Goal: Task Accomplishment & Management: Manage account settings

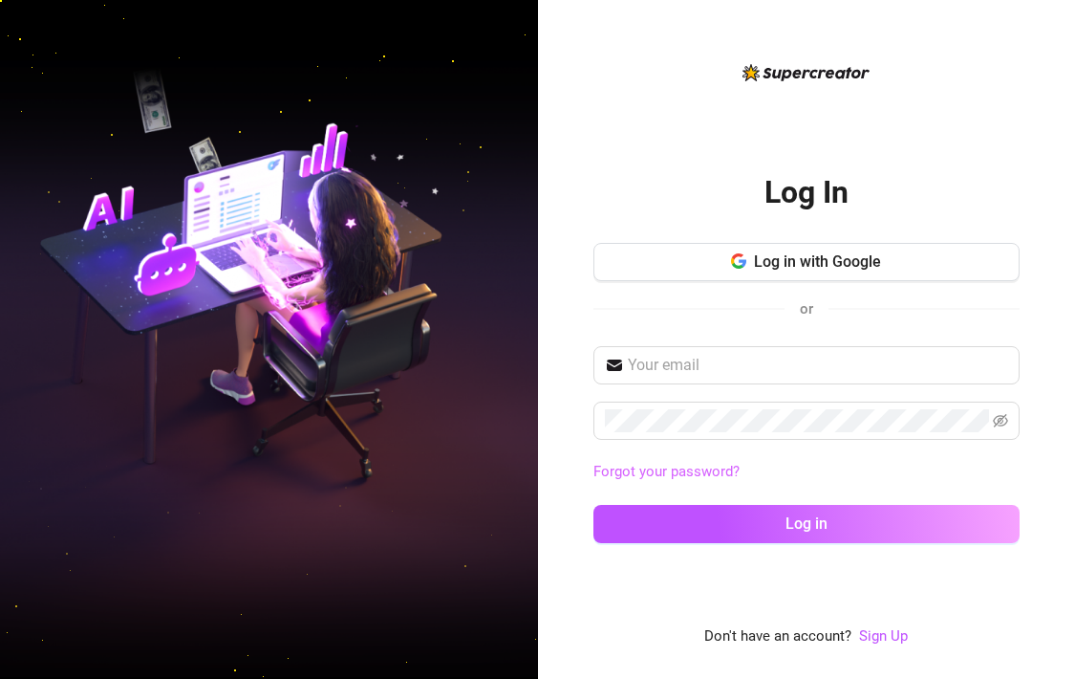
click at [664, 467] on link "Forgot your password?" at bounding box center [667, 471] width 146 height 17
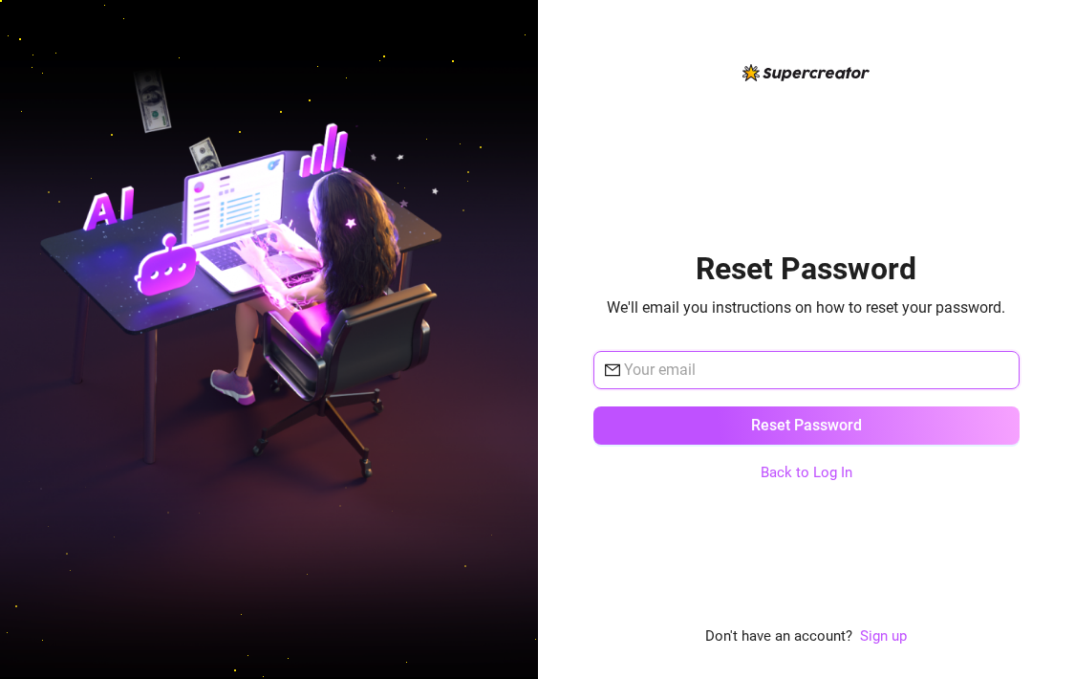
click at [698, 369] on input "text" at bounding box center [816, 369] width 384 height 23
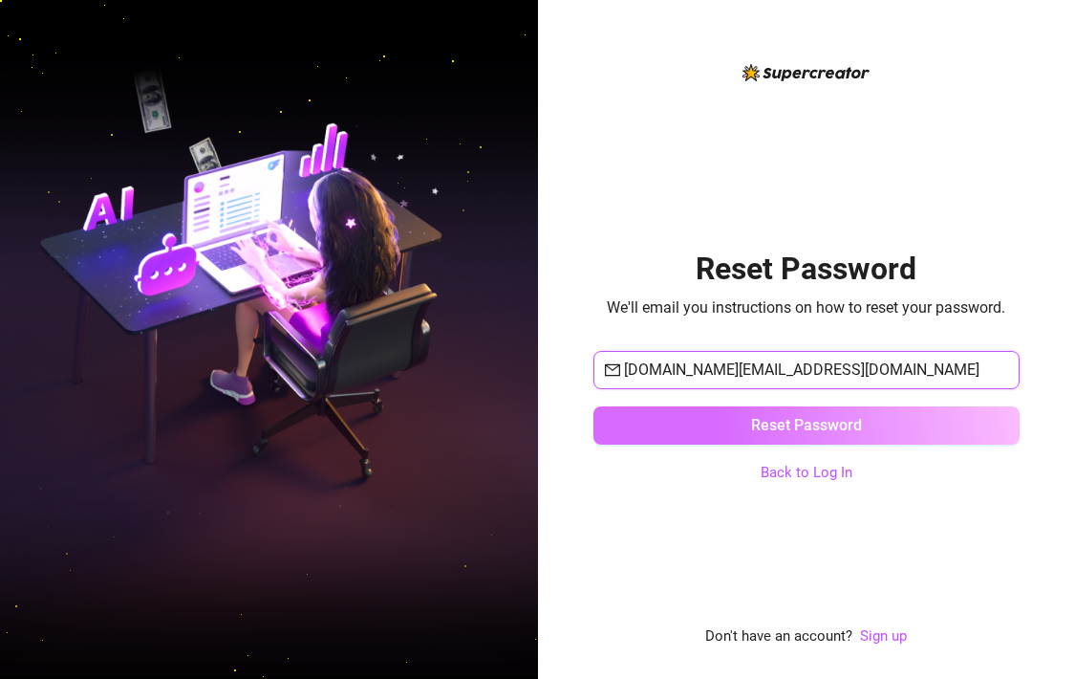
type input "[DOMAIN_NAME][EMAIL_ADDRESS][DOMAIN_NAME]"
click at [732, 441] on button "Reset Password" at bounding box center [807, 425] width 426 height 38
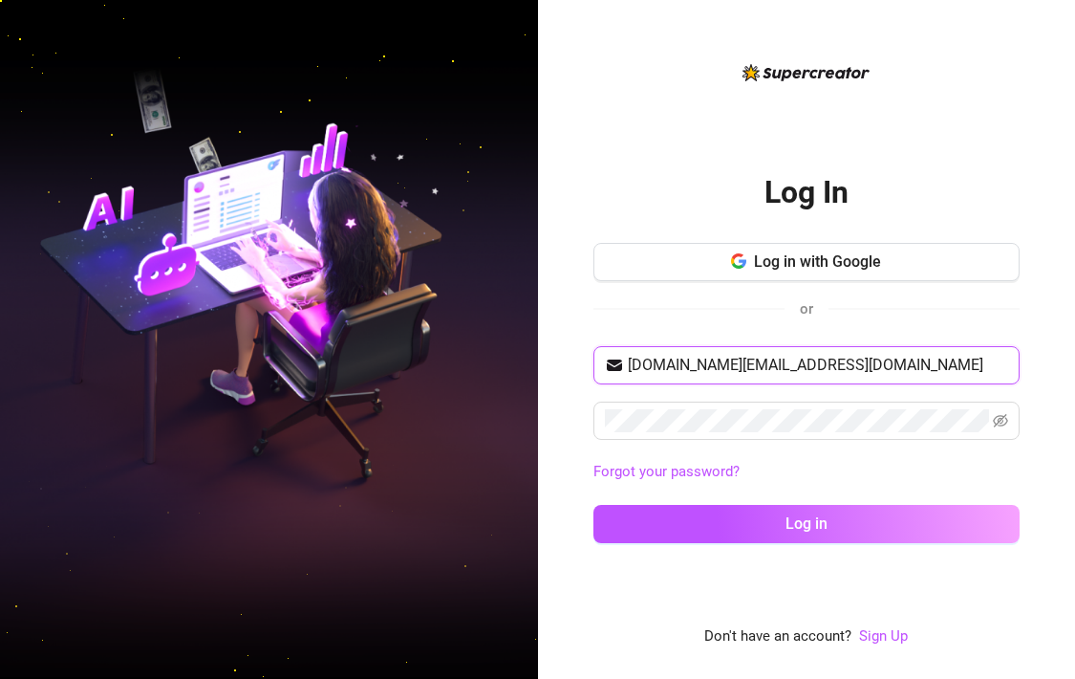
type input "[DOMAIN_NAME][EMAIL_ADDRESS][DOMAIN_NAME]"
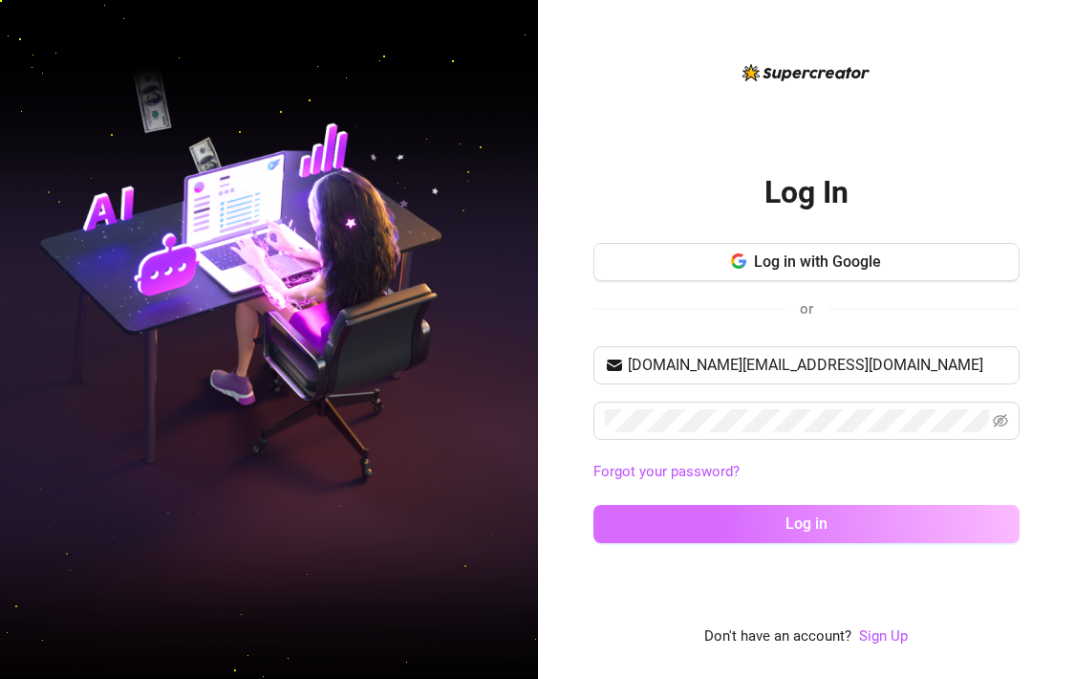
click at [812, 530] on span "Log in" at bounding box center [807, 523] width 42 height 18
